Goal: Ask a question

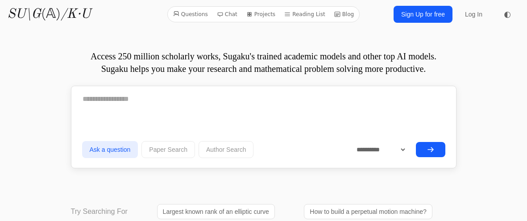
click at [432, 151] on icon "submit" at bounding box center [430, 149] width 7 height 7
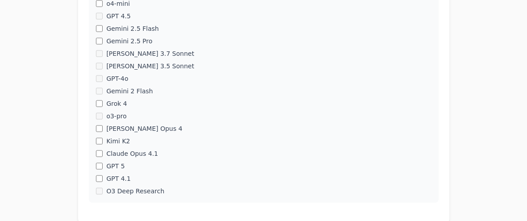
scroll to position [573, 0]
click at [103, 178] on div "GPT 4.1" at bounding box center [263, 179] width 335 height 9
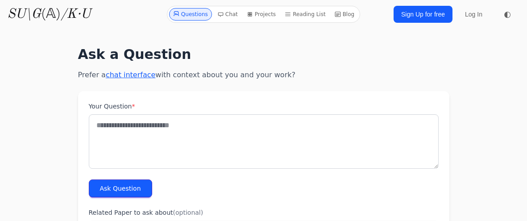
scroll to position [6, 0]
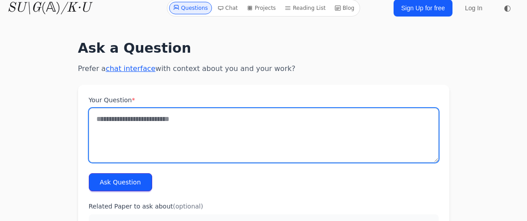
click at [173, 154] on textarea "Your Question *" at bounding box center [264, 135] width 350 height 54
click at [167, 114] on textarea "Your Question *" at bounding box center [264, 135] width 350 height 54
type textarea "**********"
drag, startPoint x: 152, startPoint y: 118, endPoint x: 0, endPoint y: 41, distance: 170.5
